Goal: Task Accomplishment & Management: Manage account settings

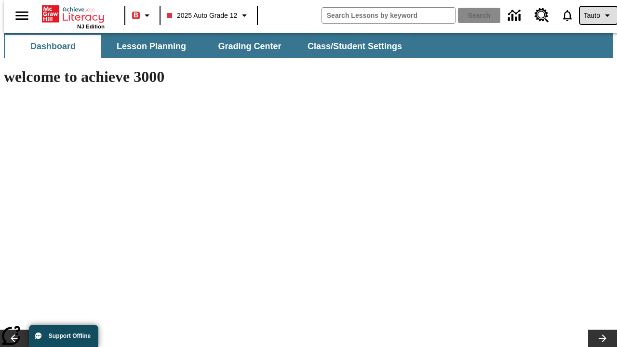
click at [594, 15] on span "Tauto" at bounding box center [592, 16] width 16 height 10
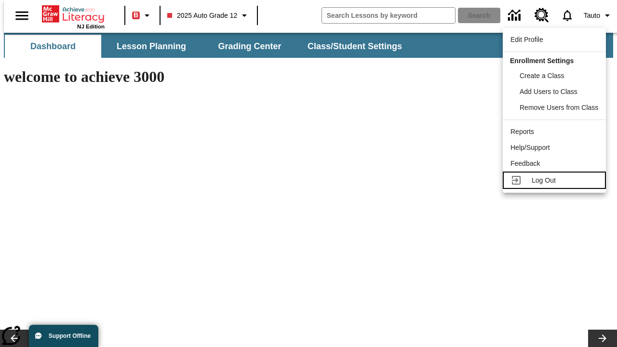
click at [556, 180] on span "Log Out" at bounding box center [544, 181] width 24 height 8
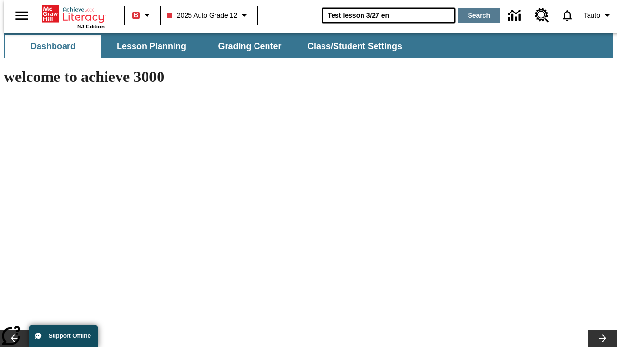
type input "Test lesson 3/27 en"
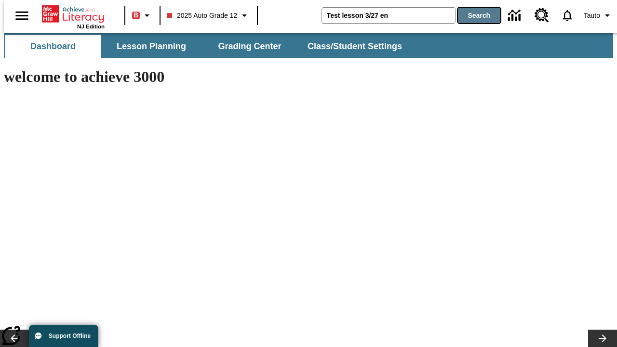
click at [474, 15] on button "Search" at bounding box center [479, 15] width 42 height 15
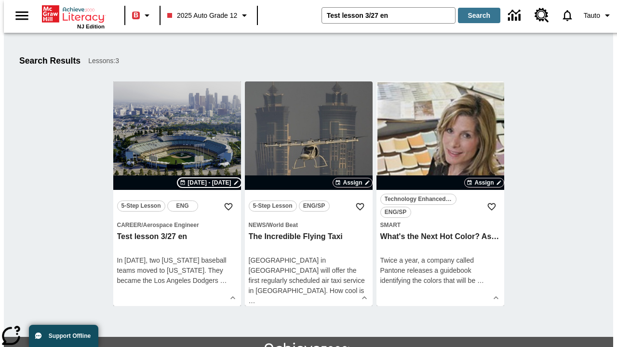
click at [210, 183] on span "[DATE] - [DATE]" at bounding box center [209, 182] width 43 height 9
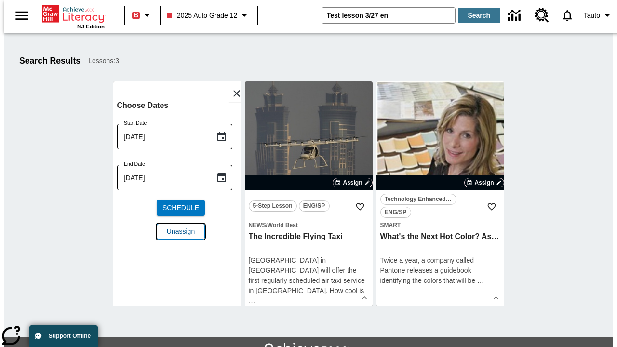
click at [177, 231] on span "Unassign" at bounding box center [181, 232] width 28 height 10
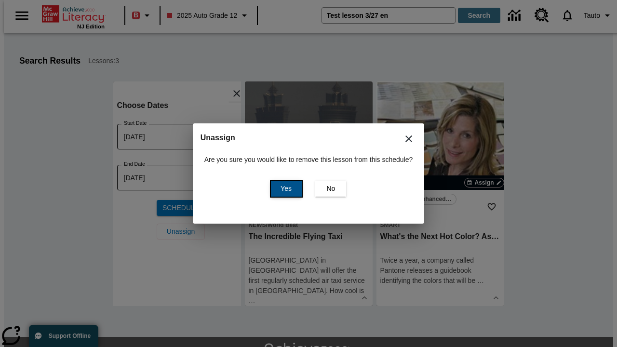
click at [285, 189] on span "Yes" at bounding box center [286, 189] width 11 height 10
